Goal: Task Accomplishment & Management: Use online tool/utility

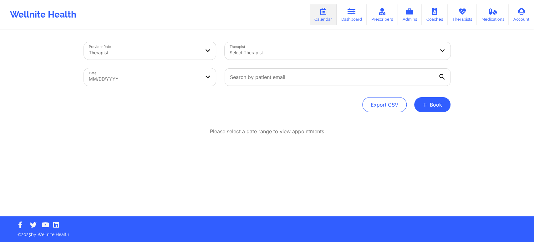
click at [343, 52] on div at bounding box center [332, 53] width 205 height 8
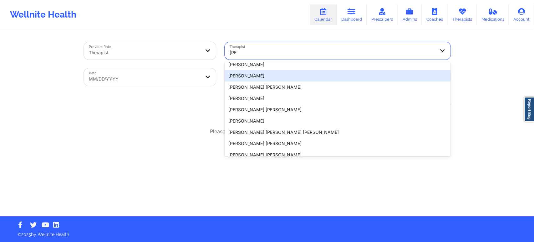
scroll to position [498, 0]
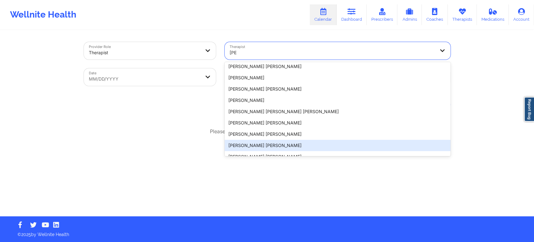
type input "[PERSON_NAME]"
click at [285, 197] on div "Provider Role Therapist Therapist 60 results available for search term [PERSON_…" at bounding box center [266, 123] width 375 height 185
